Goal: Task Accomplishment & Management: Manage account settings

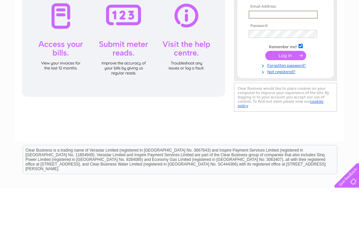
type input "andrwjgg@aol.com"
click at [285, 103] on input "submit" at bounding box center [285, 102] width 41 height 9
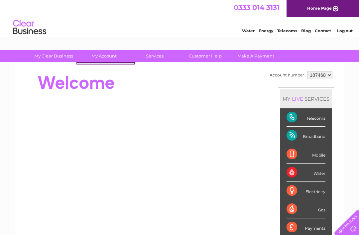
click at [204, 89] on div at bounding box center [142, 82] width 242 height 27
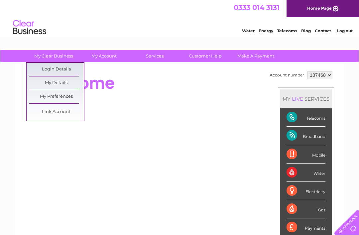
click at [204, 88] on div at bounding box center [142, 82] width 242 height 27
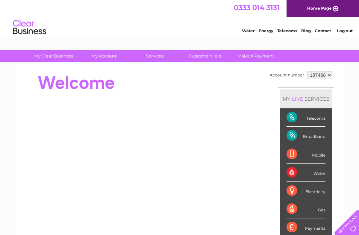
click at [321, 141] on div "Broadband" at bounding box center [305, 136] width 39 height 18
click at [305, 134] on div "Broadband" at bounding box center [305, 136] width 39 height 18
click at [315, 119] on div "Telecoms" at bounding box center [305, 117] width 39 height 18
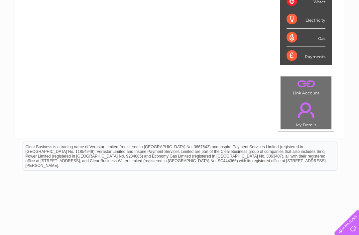
scroll to position [171, 0]
click at [322, 111] on link "." at bounding box center [306, 110] width 48 height 23
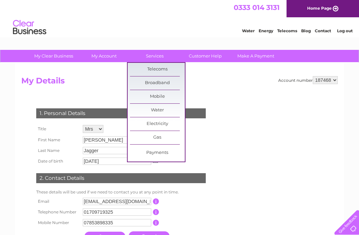
click at [165, 88] on link "Broadband" at bounding box center [157, 82] width 55 height 13
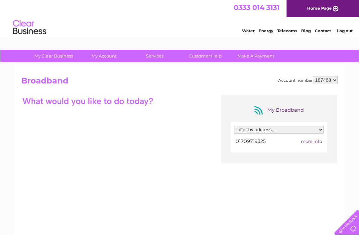
click at [264, 37] on div "Water Energy Telecoms Blog Contact Log out" at bounding box center [179, 28] width 359 height 22
click at [267, 32] on link "Energy" at bounding box center [266, 30] width 15 height 5
